Goal: Find specific page/section

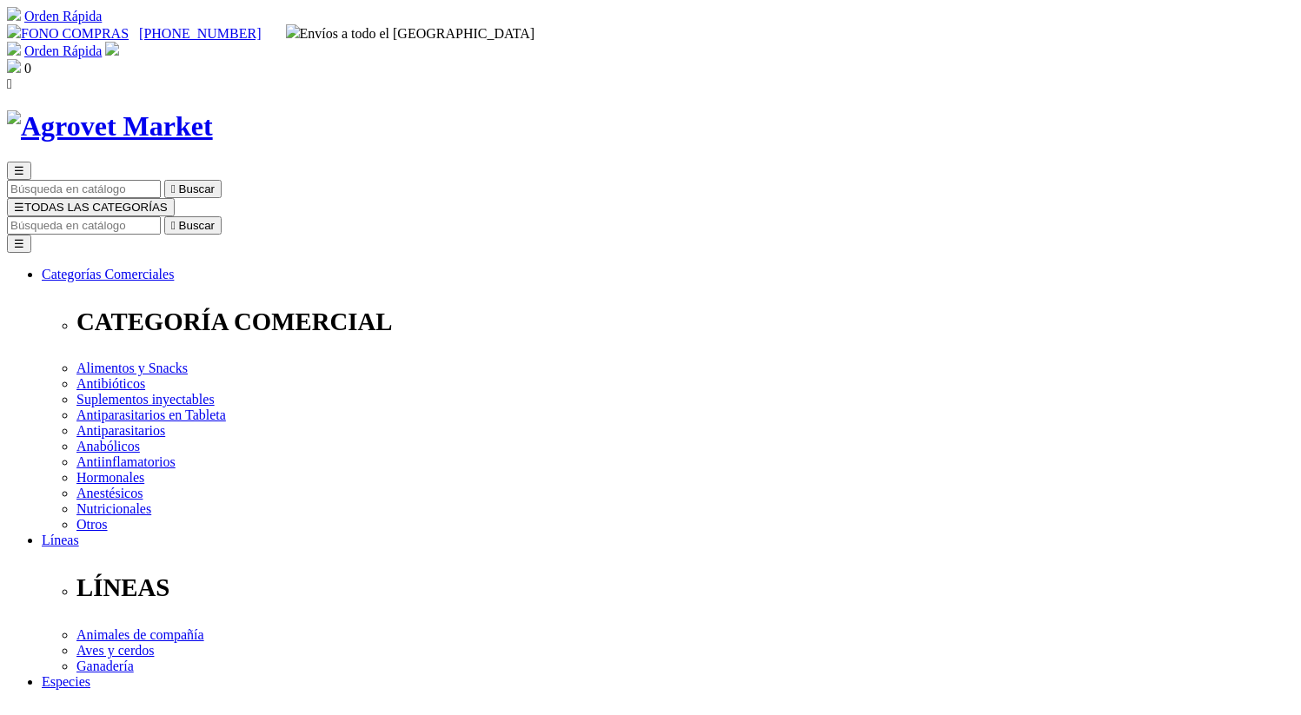
click at [161, 216] on input "Buscar" at bounding box center [84, 225] width 154 height 18
click at [260, 216] on input "eN" at bounding box center [183, 225] width 154 height 18
type input "eNROFLOX"
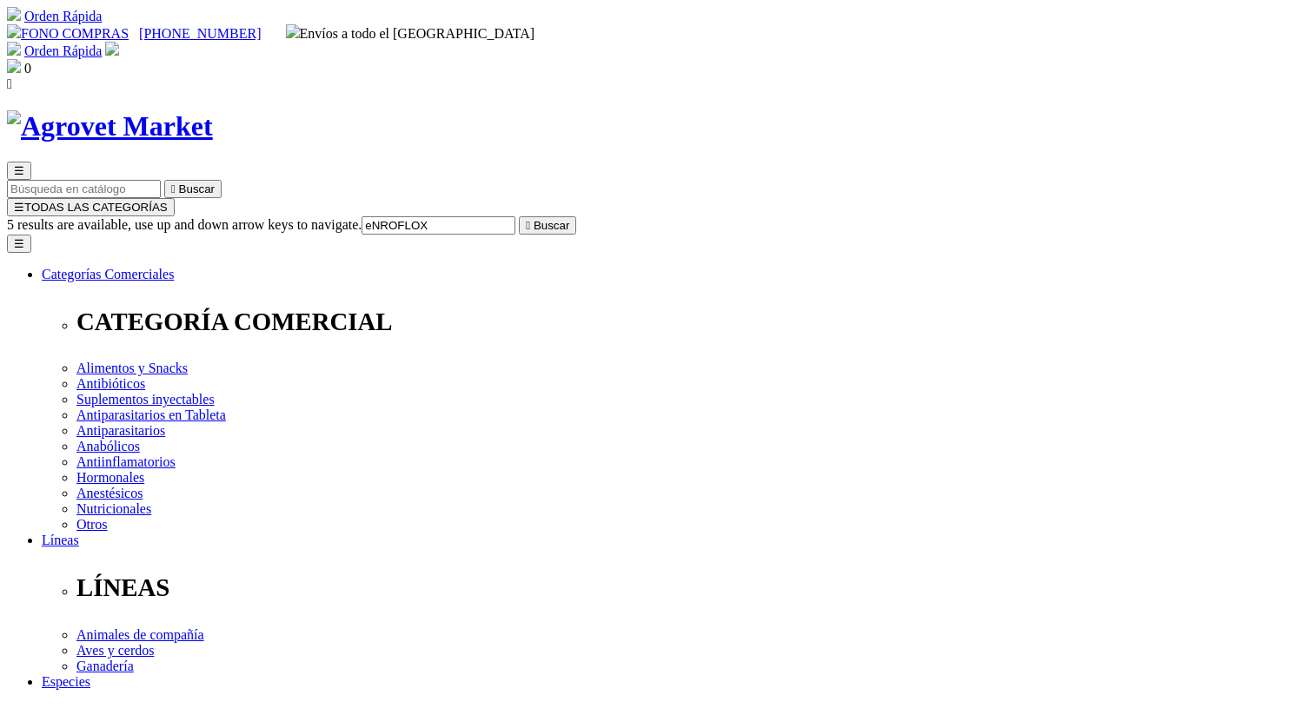
click at [161, 216] on input "Buscar" at bounding box center [84, 225] width 154 height 18
type input "CEFAJEC"
